Goal: Submit feedback/report problem

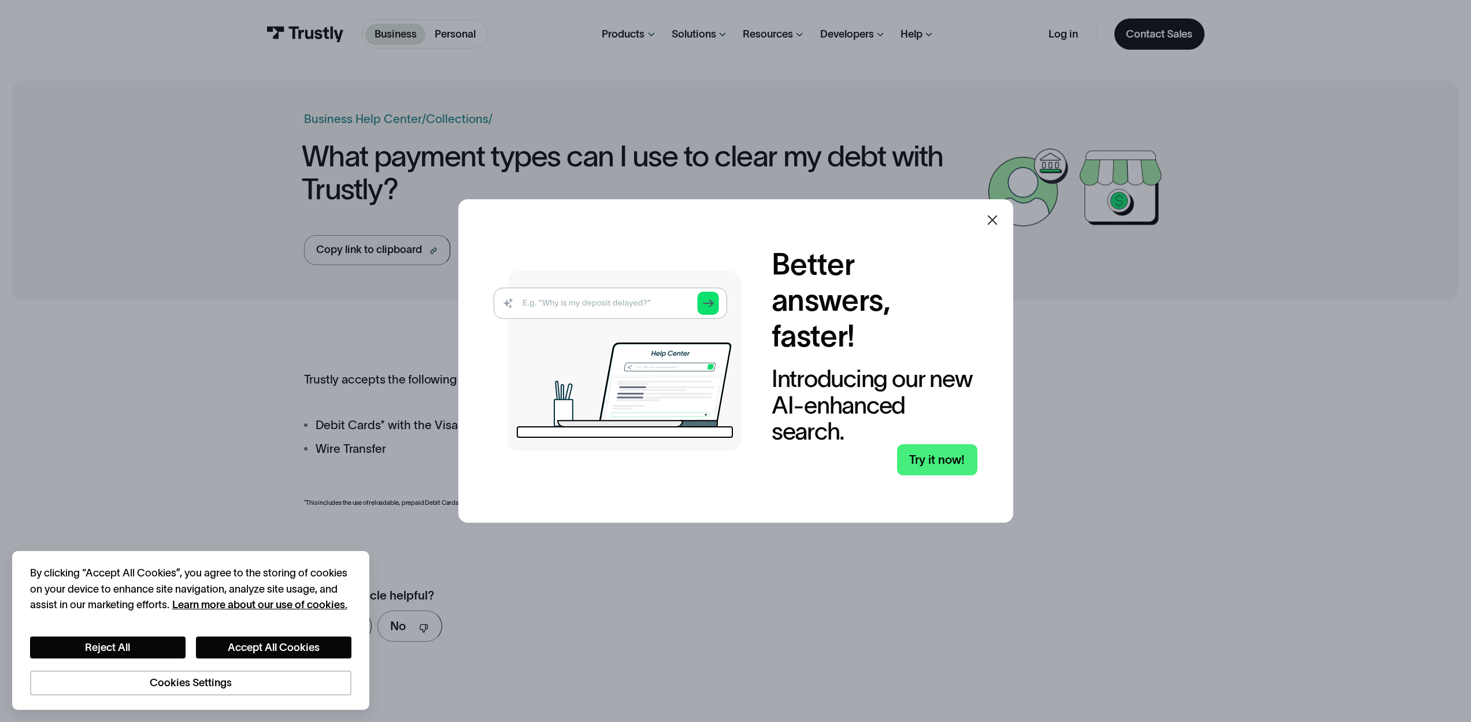
click at [995, 224] on icon at bounding box center [992, 220] width 14 height 14
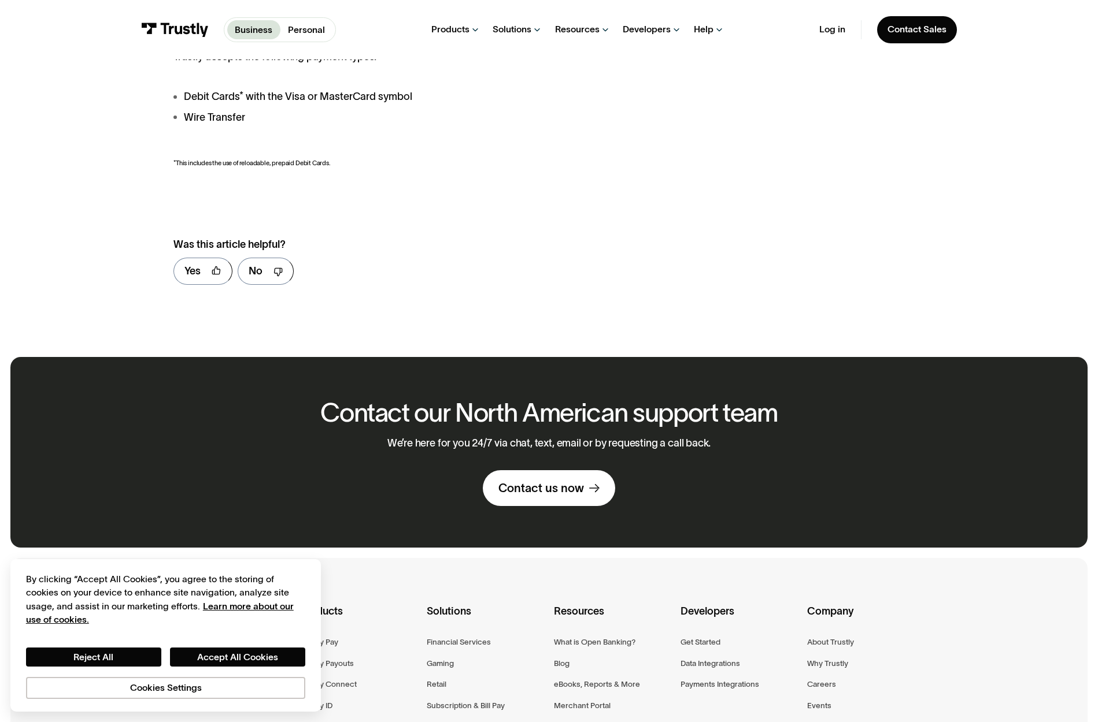
scroll to position [135, 0]
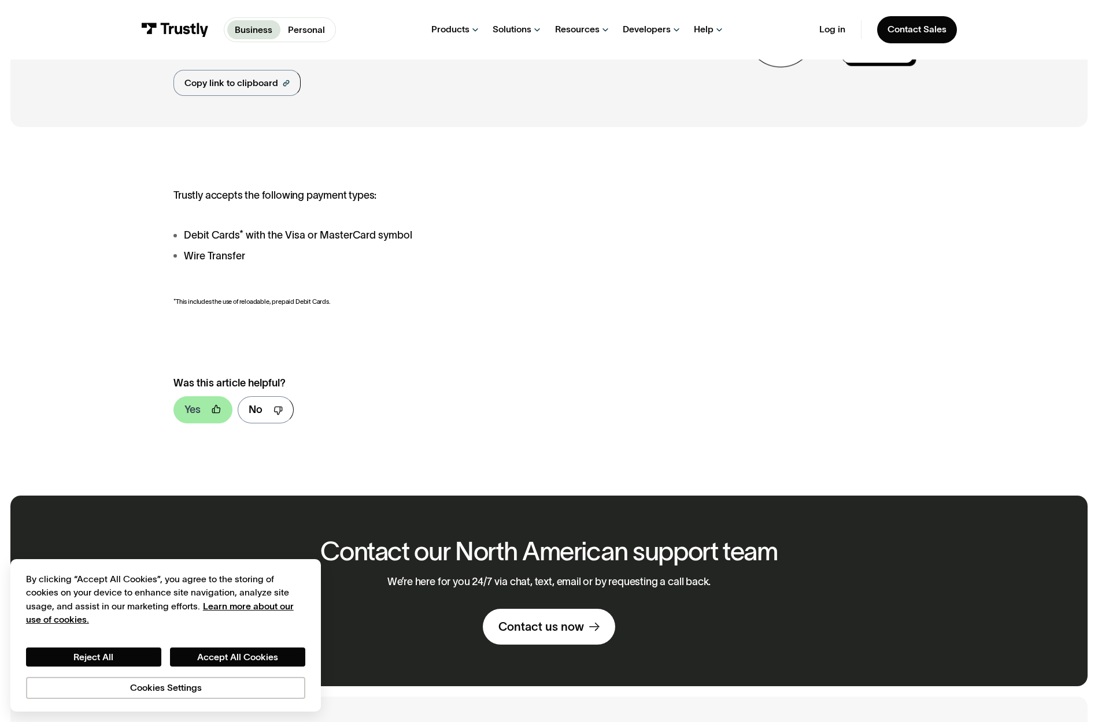
click at [196, 417] on div "Yes" at bounding box center [192, 410] width 16 height 16
